Goal: Information Seeking & Learning: Learn about a topic

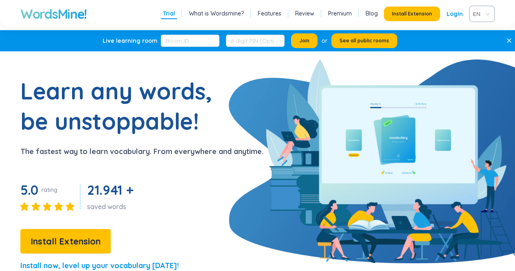
scroll to position [95, 0]
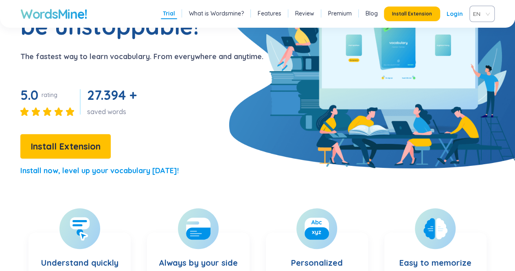
click at [485, 9] on span "EN" at bounding box center [480, 14] width 15 height 12
click at [485, 45] on div "VIE" at bounding box center [481, 44] width 15 height 9
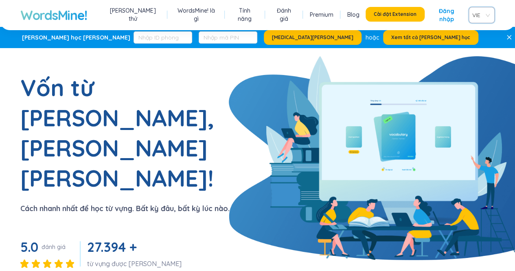
scroll to position [0, 0]
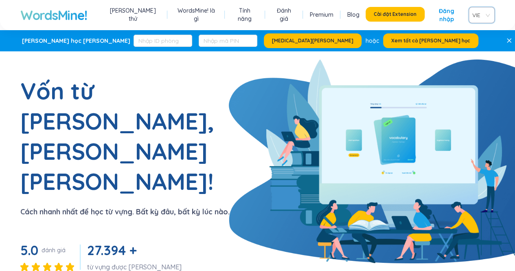
click at [195, 17] on li "WordsMine! là gì" at bounding box center [196, 15] width 48 height 19
click at [203, 15] on link "WordsMine! là gì" at bounding box center [196, 15] width 44 height 16
click at [146, 15] on link "[PERSON_NAME] thử" at bounding box center [132, 15] width 55 height 16
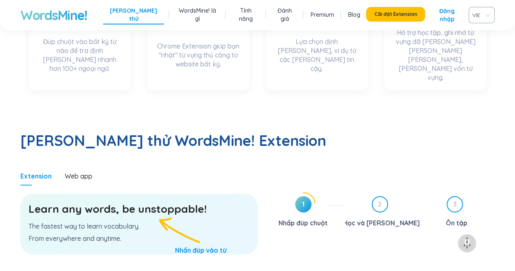
scroll to position [421, 0]
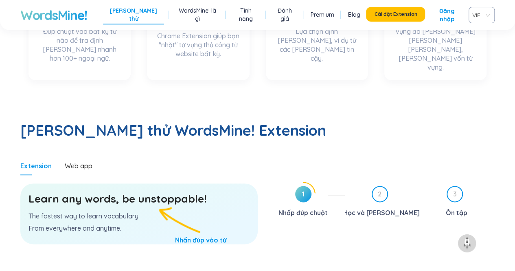
click at [146, 191] on h3 "Learn any words, be unstoppable!" at bounding box center [138, 198] width 221 height 15
click at [145, 191] on h3 "Learn any words, be unstoppable!" at bounding box center [138, 198] width 221 height 15
click at [162, 183] on div "Learn any words, be unstoppable! The fastest way to learn vocabulary. From ever…" at bounding box center [138, 213] width 237 height 61
click at [120, 191] on h3 "Learn any words, be unstoppable!" at bounding box center [138, 198] width 221 height 15
drag, startPoint x: 120, startPoint y: 111, endPoint x: 160, endPoint y: 113, distance: 39.1
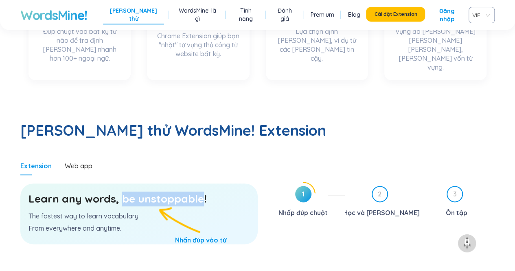
click at [160, 191] on h3 "Learn any words, be unstoppable!" at bounding box center [138, 198] width 221 height 15
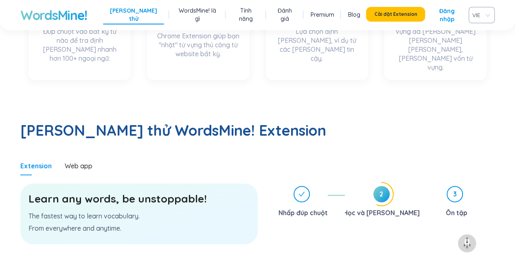
click at [444, 186] on div "3 Ôn tập" at bounding box center [460, 202] width 68 height 33
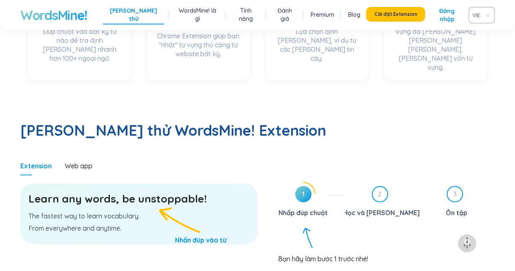
click at [300, 186] on span "1" at bounding box center [303, 194] width 16 height 16
click at [154, 191] on h3 "Learn any words, be unstoppable!" at bounding box center [138, 198] width 221 height 15
drag, startPoint x: 136, startPoint y: 112, endPoint x: 200, endPoint y: 114, distance: 63.9
click at [200, 191] on h3 "Learn any words, be unstoppable!" at bounding box center [138, 198] width 221 height 15
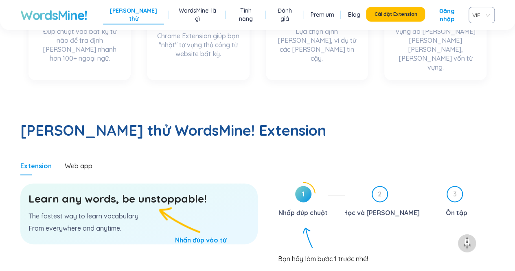
click at [178, 183] on div "Learn any words, be unstoppable! The fastest way to learn vocabulary. From ever…" at bounding box center [138, 213] width 237 height 61
click at [139, 191] on h3 "Learn any words, be unstoppable!" at bounding box center [138, 198] width 221 height 15
drag, startPoint x: 163, startPoint y: 114, endPoint x: 171, endPoint y: 116, distance: 8.4
click at [167, 191] on h3 "Learn any words, be unstoppable!" at bounding box center [138, 198] width 221 height 15
click at [293, 181] on div at bounding box center [303, 193] width 24 height 24
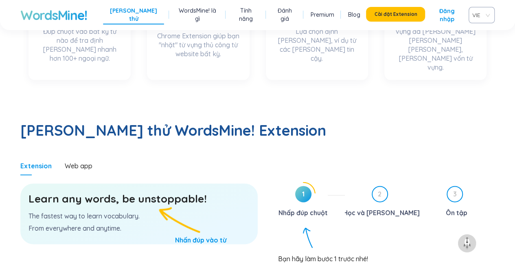
click at [305, 186] on span "1" at bounding box center [303, 194] width 16 height 16
click at [143, 191] on h3 "Learn any words, be unstoppable!" at bounding box center [138, 198] width 221 height 15
drag, startPoint x: 136, startPoint y: 111, endPoint x: 199, endPoint y: 114, distance: 64.0
click at [199, 191] on h3 "Learn any words, be unstoppable!" at bounding box center [138, 198] width 221 height 15
click at [202, 191] on h3 "Learn any words, be unstoppable!" at bounding box center [138, 198] width 221 height 15
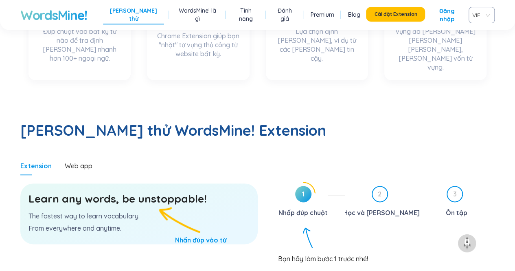
click at [199, 191] on h3 "Learn any words, be unstoppable!" at bounding box center [138, 198] width 221 height 15
click at [197, 191] on h3 "Learn any words, be unstoppable!" at bounding box center [138, 198] width 221 height 15
drag, startPoint x: 197, startPoint y: 114, endPoint x: 146, endPoint y: 116, distance: 51.7
click at [146, 191] on h3 "Learn any words, be unstoppable!" at bounding box center [138, 198] width 221 height 15
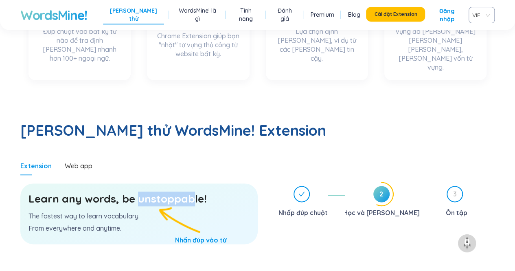
drag, startPoint x: 138, startPoint y: 111, endPoint x: 192, endPoint y: 113, distance: 54.2
click at [191, 191] on h3 "Learn any words, be unstoppable!" at bounding box center [138, 198] width 221 height 15
click at [196, 191] on h3 "Learn any words, be unstoppable!" at bounding box center [138, 198] width 221 height 15
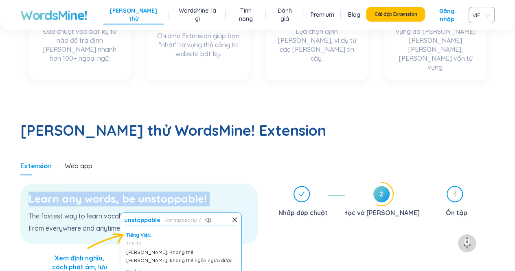
click at [196, 191] on h3 "Learn any words, be unstoppable!" at bounding box center [138, 198] width 221 height 15
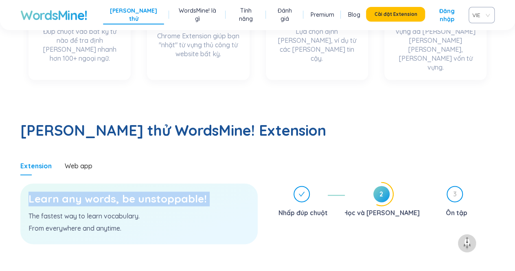
click at [196, 191] on h3 "Learn any words, be unstoppable!" at bounding box center [138, 198] width 221 height 15
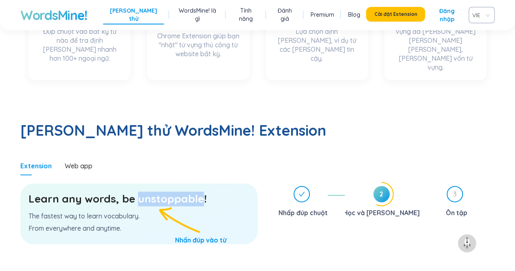
drag, startPoint x: 197, startPoint y: 113, endPoint x: 136, endPoint y: 109, distance: 61.6
click at [136, 191] on h3 "Learn any words, be unstoppable!" at bounding box center [138, 198] width 221 height 15
click at [198, 183] on div "Learn any words, be unstoppable! The fastest way to learn vocabulary. From ever…" at bounding box center [138, 213] width 237 height 61
drag, startPoint x: 198, startPoint y: 111, endPoint x: 137, endPoint y: 109, distance: 61.1
click at [137, 191] on h3 "Learn any words, be unstoppable!" at bounding box center [138, 198] width 221 height 15
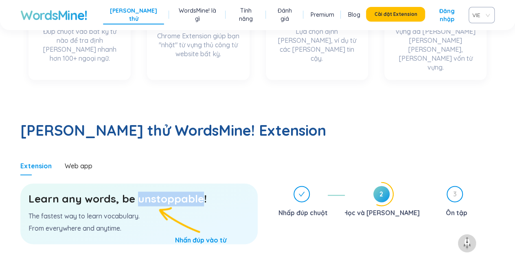
click at [140, 191] on h3 "Learn any words, be unstoppable!" at bounding box center [138, 198] width 221 height 15
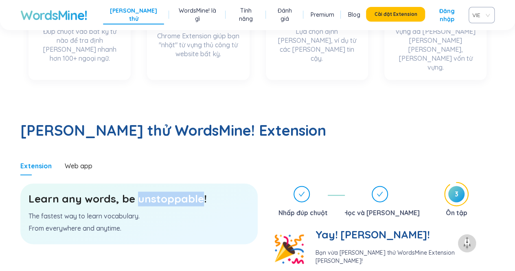
click at [217, 193] on section "Learn any words, be unstoppable! The fastest way to learn vocabulary. From ever…" at bounding box center [138, 250] width 237 height 151
click at [204, 183] on div "Learn any words, be unstoppable! The fastest way to learn vocabulary. From ever…" at bounding box center [138, 213] width 237 height 61
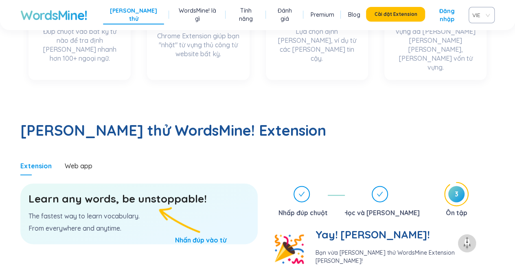
click at [204, 183] on div "Learn any words, be unstoppable! The fastest way to learn vocabulary. From ever…" at bounding box center [138, 213] width 237 height 61
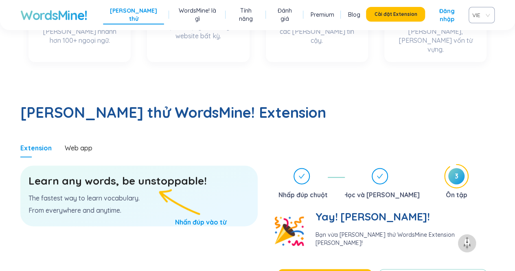
scroll to position [41, 0]
